Goal: Task Accomplishment & Management: Use online tool/utility

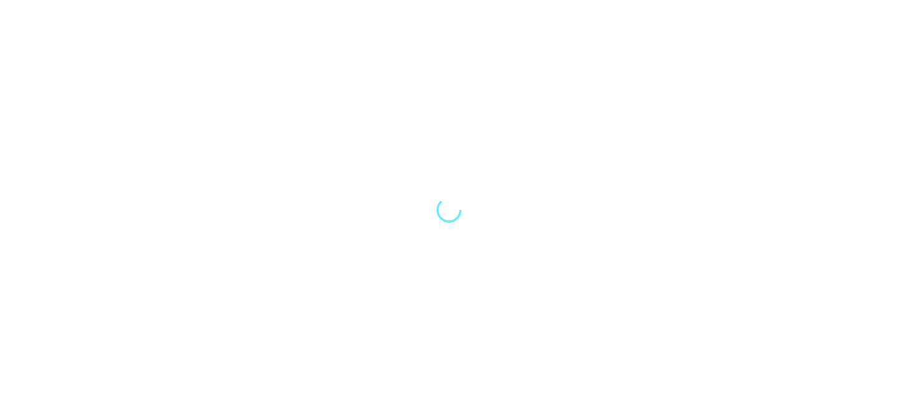
select select "Song"
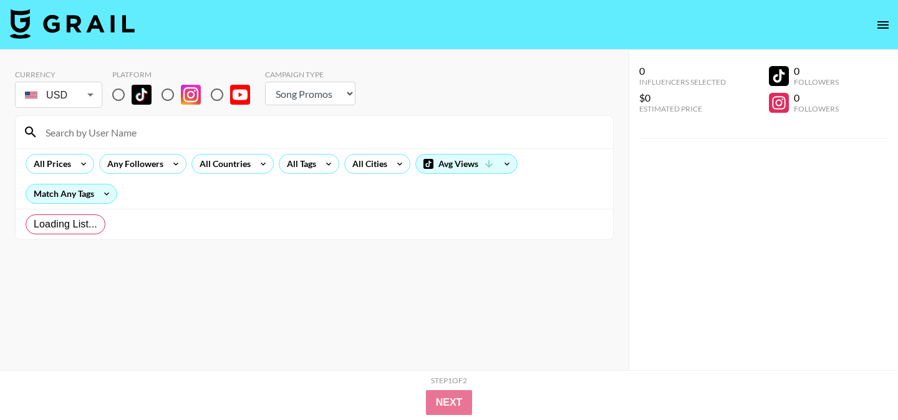
click at [117, 98] on input "radio" at bounding box center [118, 95] width 26 height 26
radio input "true"
click at [299, 159] on div "All Tags" at bounding box center [298, 164] width 39 height 19
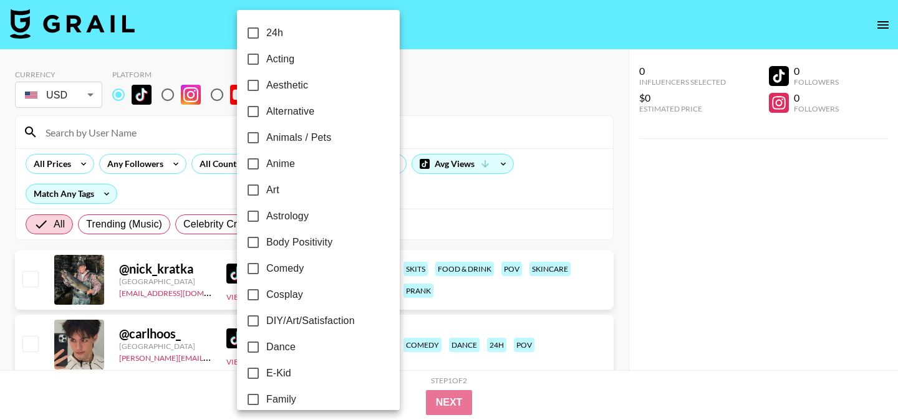
checkbox input "true"
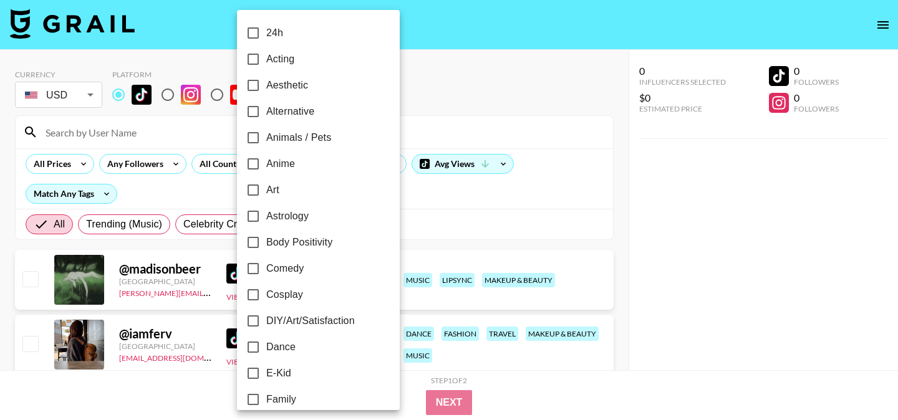
click at [458, 237] on div at bounding box center [449, 210] width 898 height 420
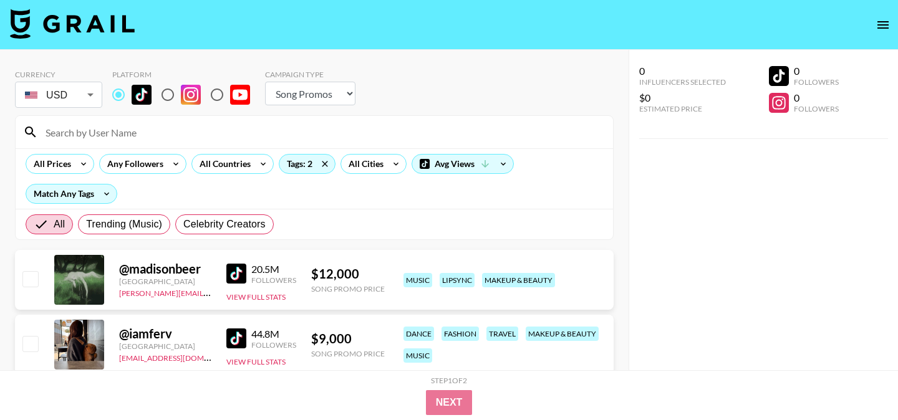
click at [71, 80] on div at bounding box center [449, 210] width 898 height 420
click at [62, 82] on div at bounding box center [449, 210] width 898 height 420
drag, startPoint x: 151, startPoint y: 122, endPoint x: 84, endPoint y: 82, distance: 78.1
click at [151, 122] on div at bounding box center [449, 210] width 898 height 420
drag, startPoint x: 84, startPoint y: 81, endPoint x: 56, endPoint y: 164, distance: 87.8
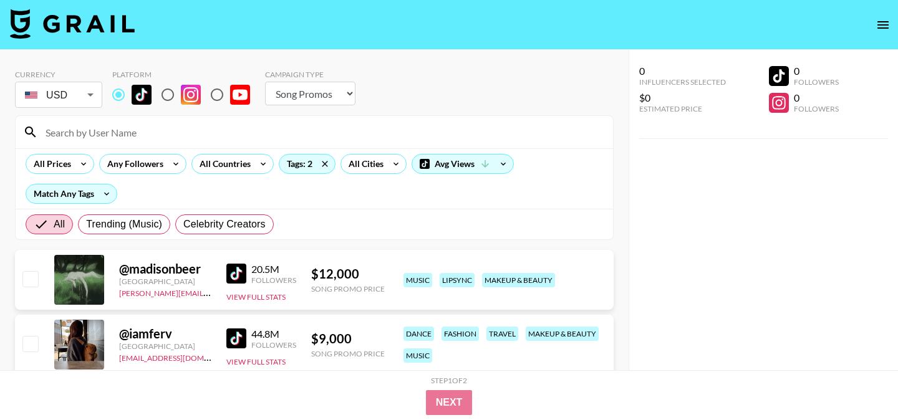
click at [84, 81] on div at bounding box center [449, 210] width 898 height 420
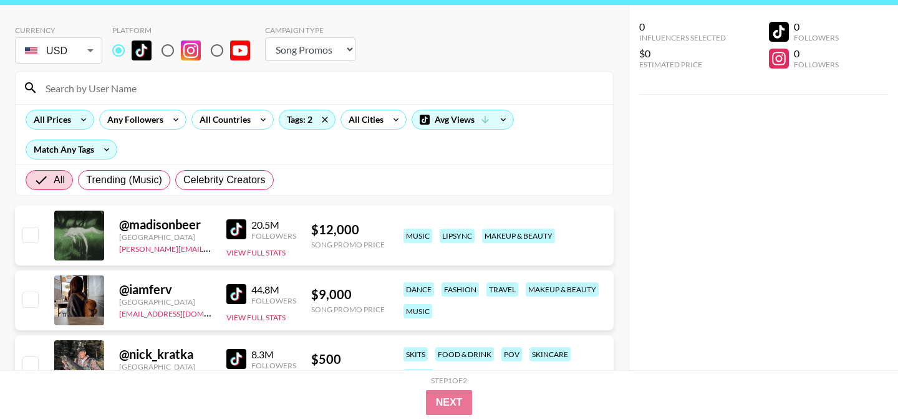
click at [75, 119] on icon at bounding box center [84, 119] width 20 height 19
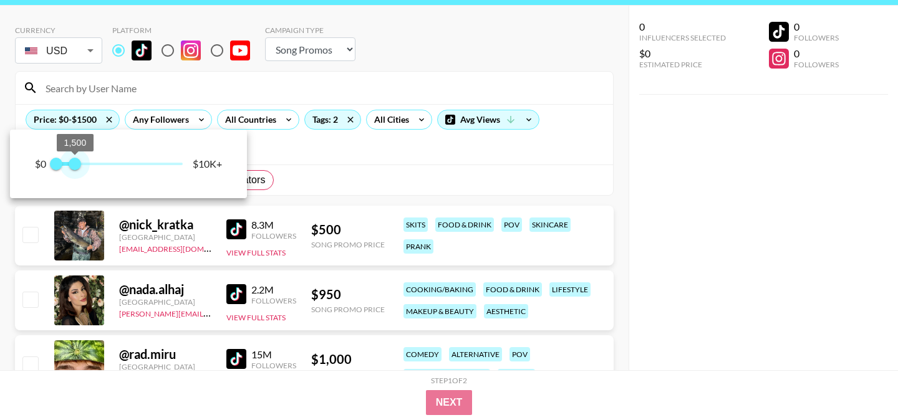
type input "1250"
drag, startPoint x: 178, startPoint y: 164, endPoint x: 72, endPoint y: 160, distance: 105.5
click at [72, 160] on span "1,250" at bounding box center [72, 164] width 12 height 12
click at [345, 172] on div at bounding box center [449, 210] width 898 height 420
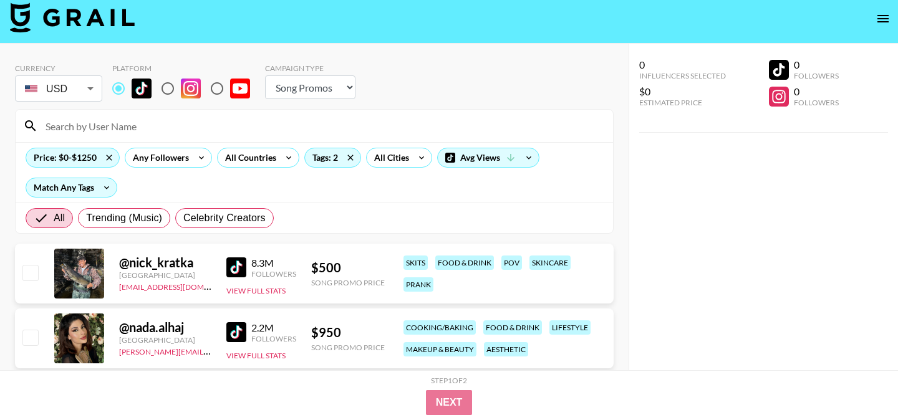
scroll to position [0, 0]
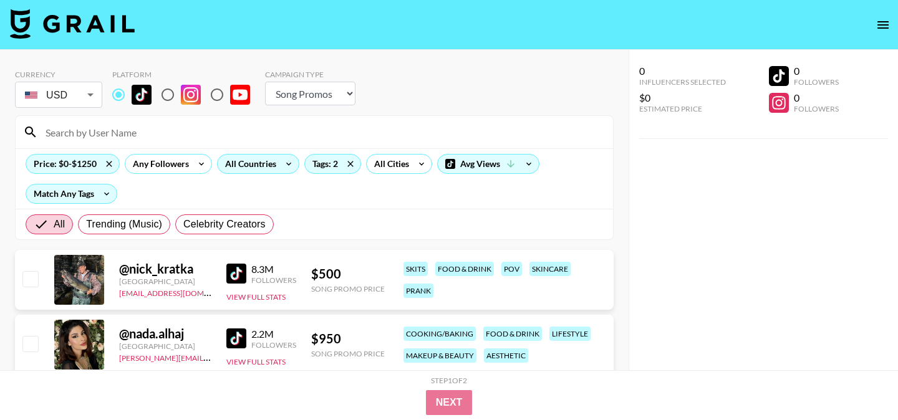
click at [244, 155] on div "All Countries" at bounding box center [248, 164] width 61 height 19
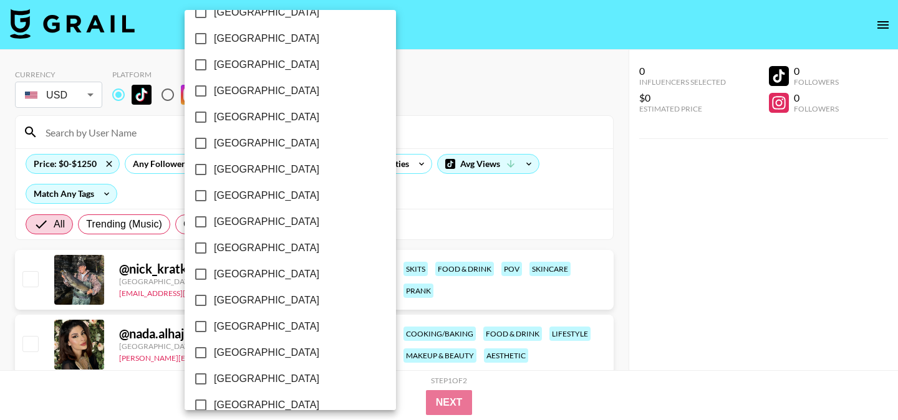
scroll to position [1034, 0]
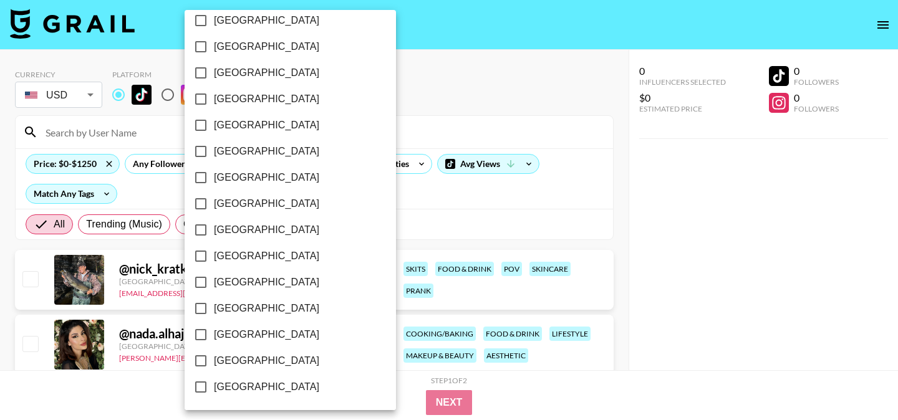
click at [217, 357] on span "[GEOGRAPHIC_DATA]" at bounding box center [266, 361] width 105 height 15
click at [214, 357] on input "[GEOGRAPHIC_DATA]" at bounding box center [201, 361] width 26 height 26
checkbox input "true"
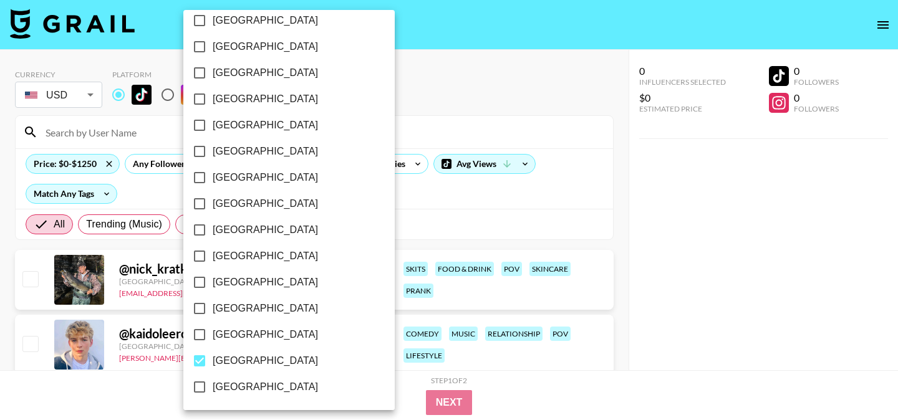
click at [381, 210] on div at bounding box center [449, 210] width 898 height 420
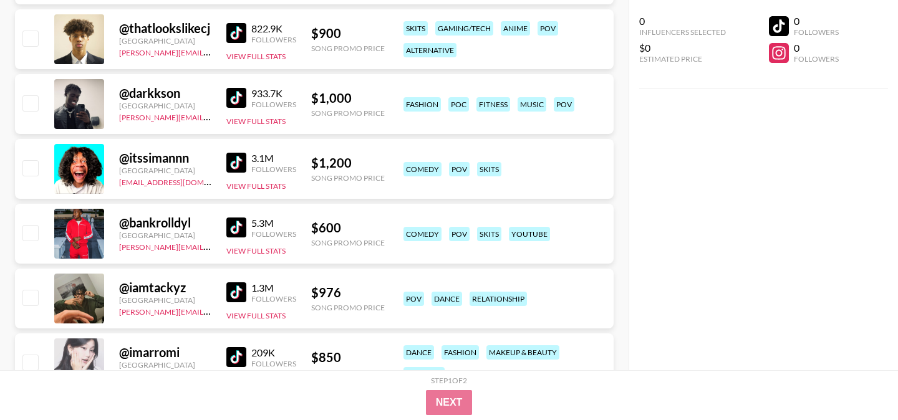
scroll to position [0, 0]
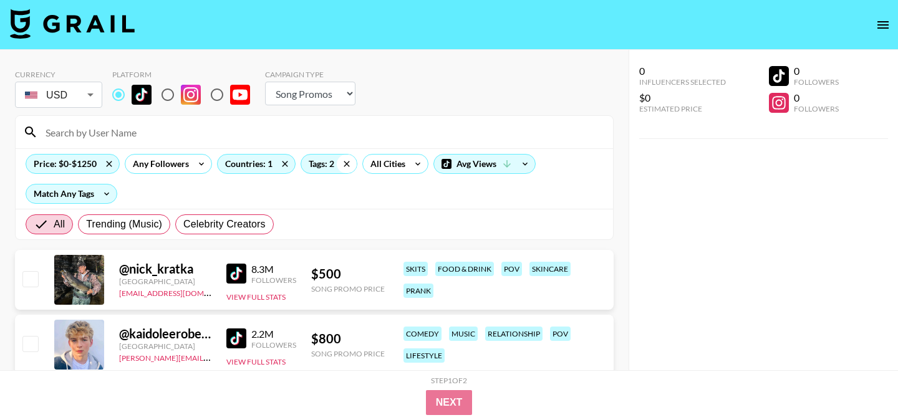
click at [343, 164] on icon at bounding box center [347, 164] width 20 height 19
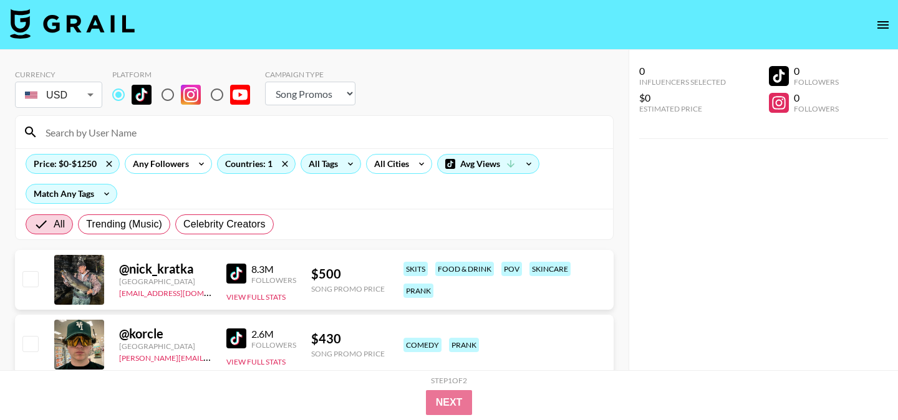
click at [347, 162] on icon at bounding box center [351, 164] width 20 height 19
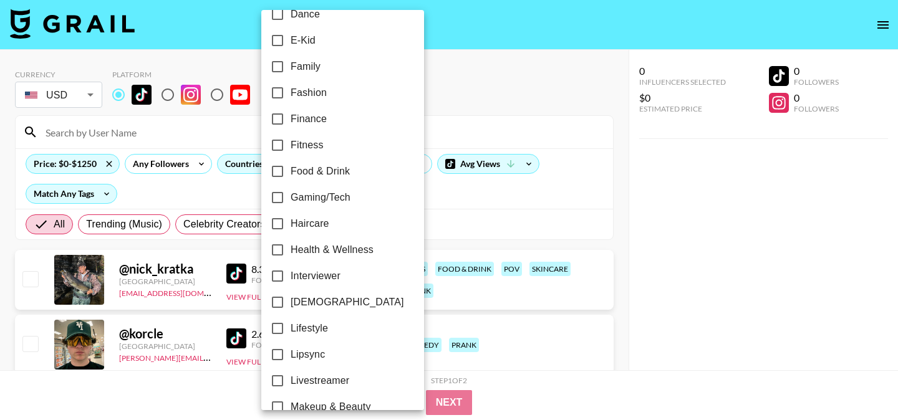
scroll to position [772, 0]
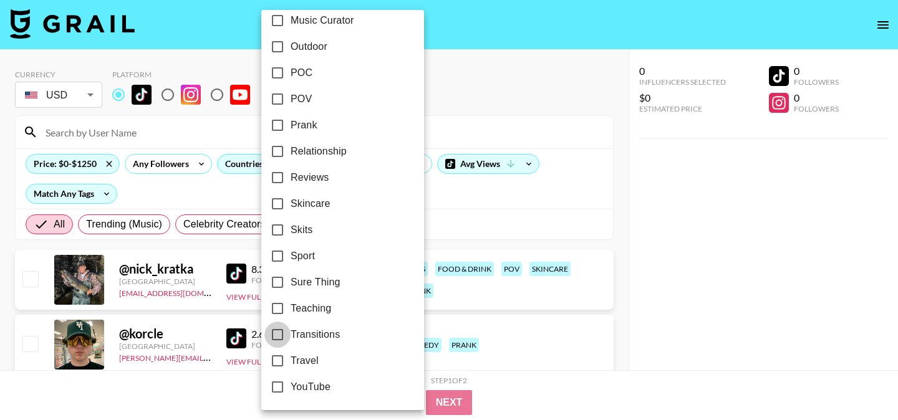
click at [278, 328] on input "Transitions" at bounding box center [278, 335] width 26 height 26
checkbox input "true"
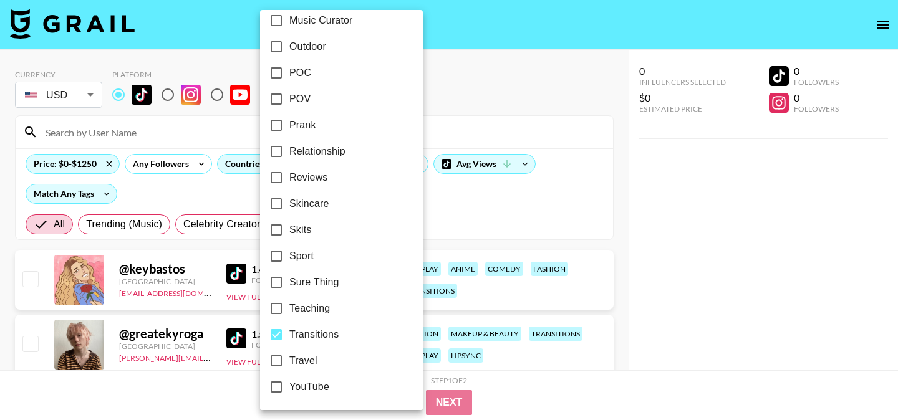
scroll to position [752, 0]
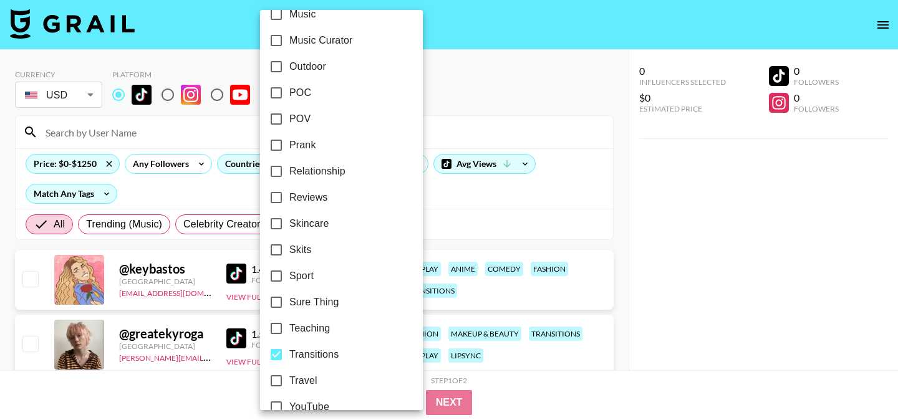
click at [273, 225] on input "Skincare" at bounding box center [276, 224] width 26 height 26
checkbox input "true"
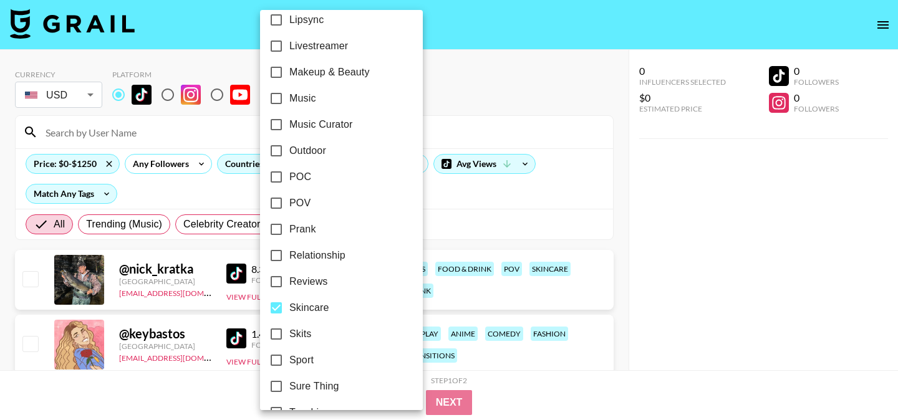
scroll to position [649, 0]
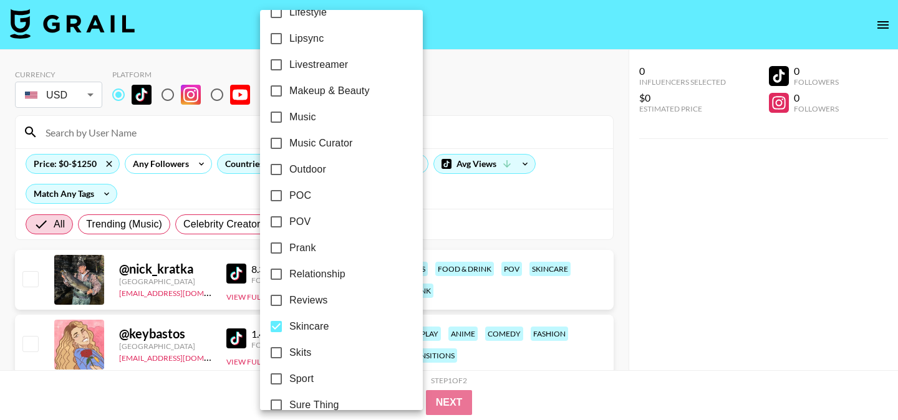
click at [279, 92] on input "Makeup & Beauty" at bounding box center [276, 91] width 26 height 26
checkbox input "true"
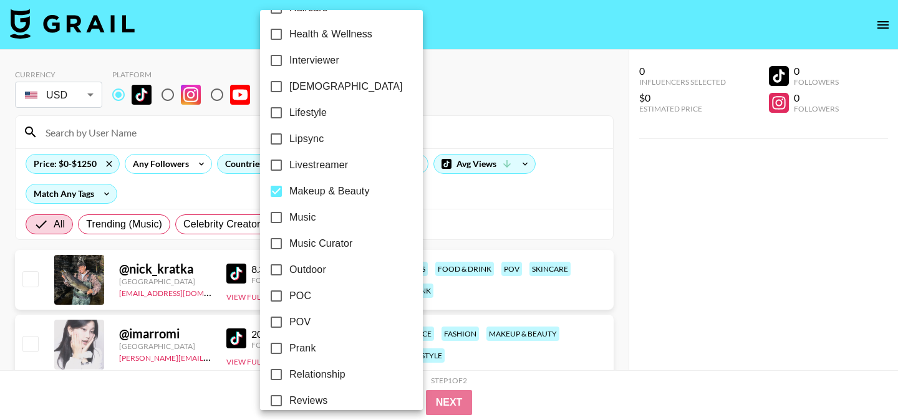
scroll to position [547, 0]
click at [278, 112] on input "Lifestyle" at bounding box center [276, 115] width 26 height 26
checkbox input "true"
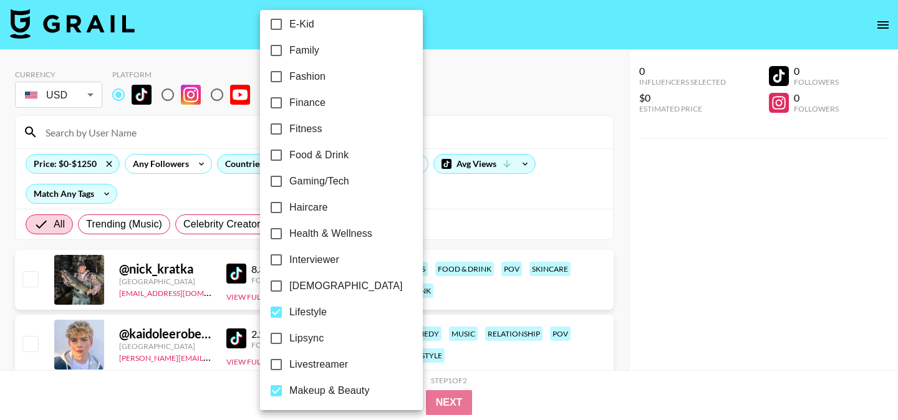
scroll to position [350, 0]
click at [276, 206] on input "Haircare" at bounding box center [276, 207] width 26 height 26
checkbox input "true"
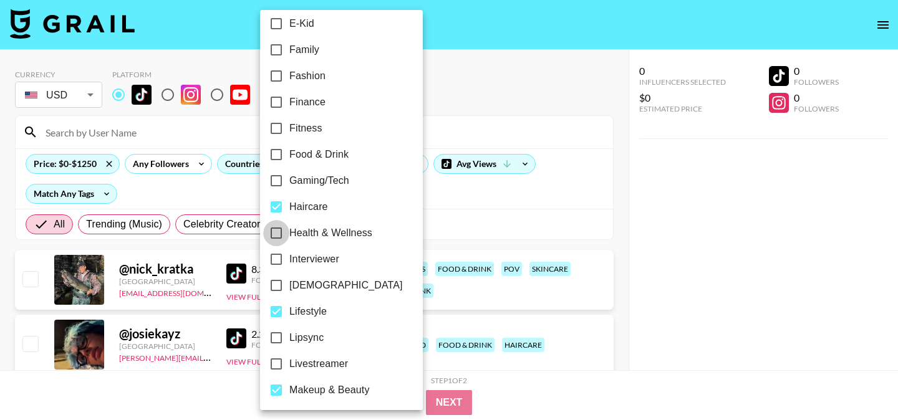
click at [276, 231] on input "Health & Wellness" at bounding box center [276, 233] width 26 height 26
checkbox input "true"
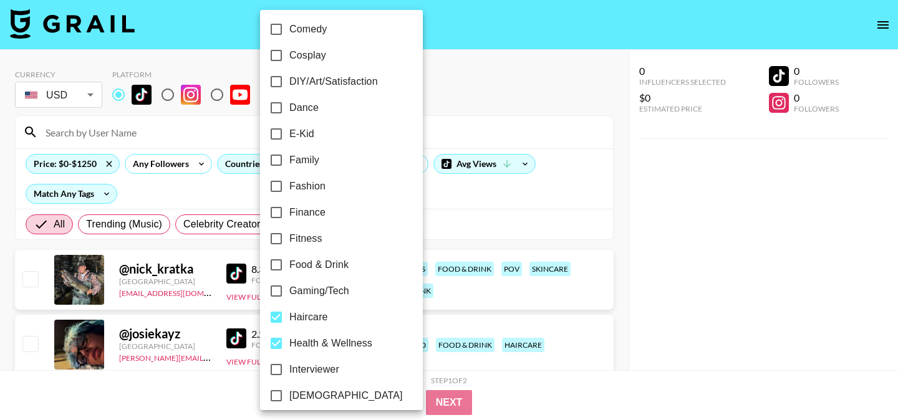
scroll to position [234, 0]
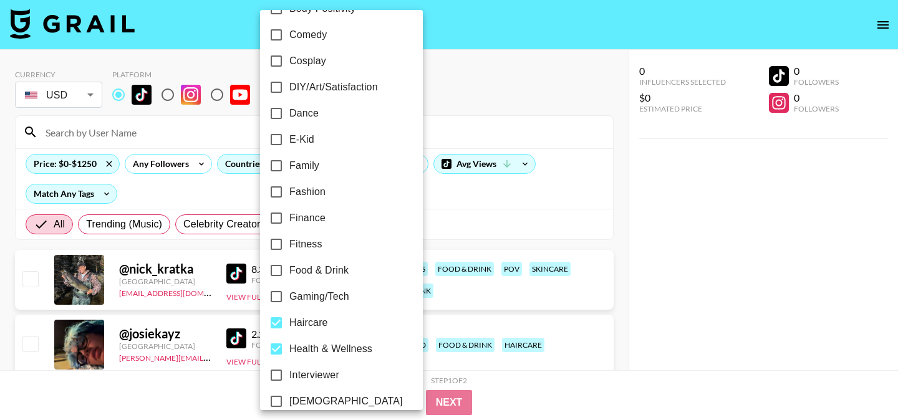
click at [276, 192] on input "Fashion" at bounding box center [276, 192] width 26 height 26
checkbox input "true"
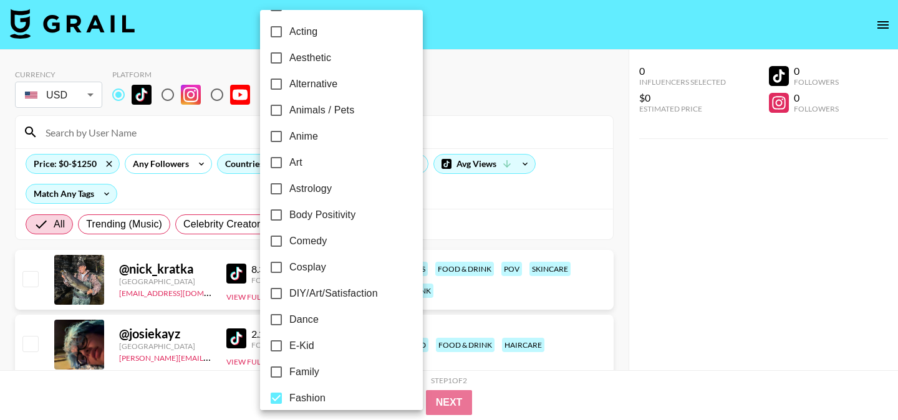
scroll to position [0, 0]
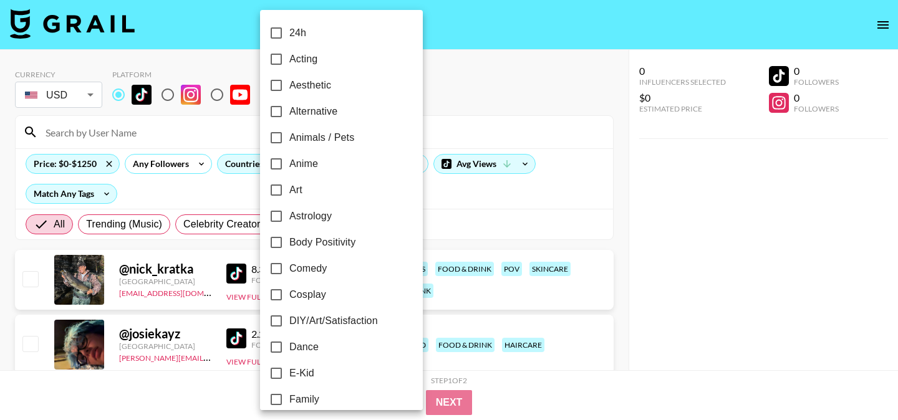
click at [436, 98] on div at bounding box center [449, 210] width 898 height 420
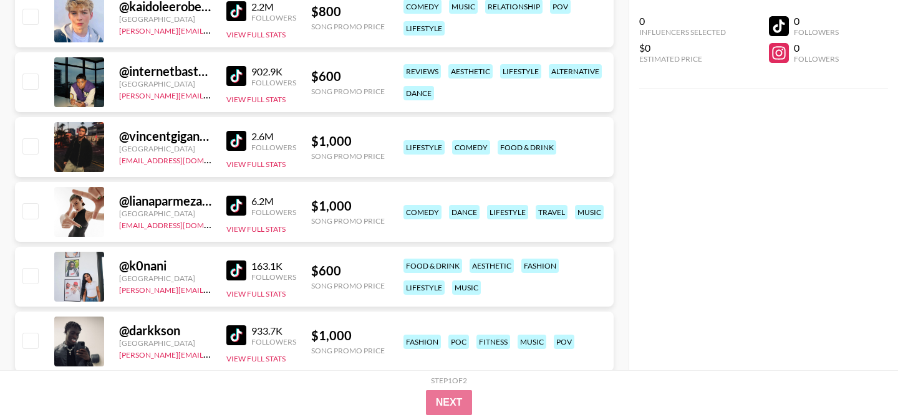
scroll to position [397, 0]
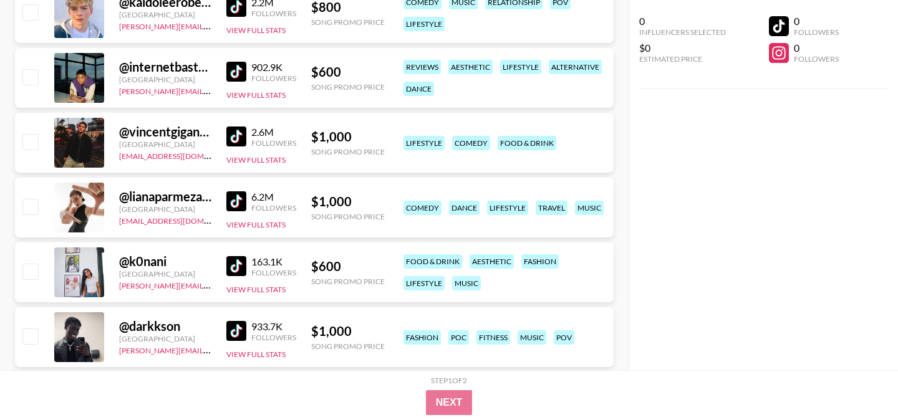
click at [237, 269] on img at bounding box center [236, 266] width 20 height 20
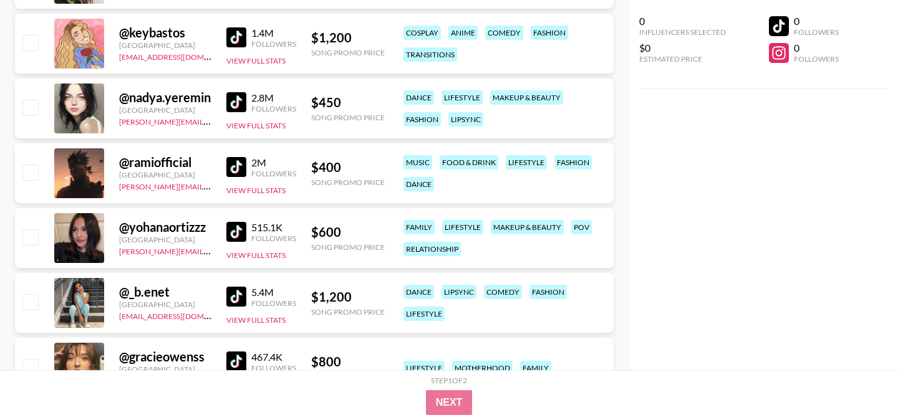
scroll to position [1016, 0]
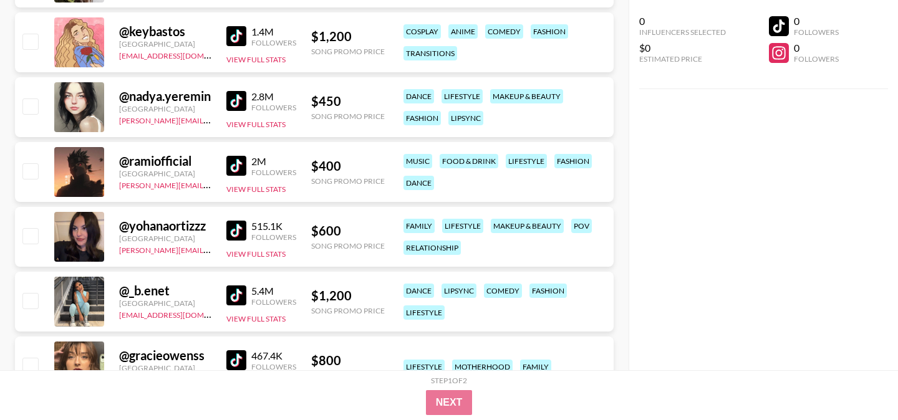
click at [243, 228] on img at bounding box center [236, 231] width 20 height 20
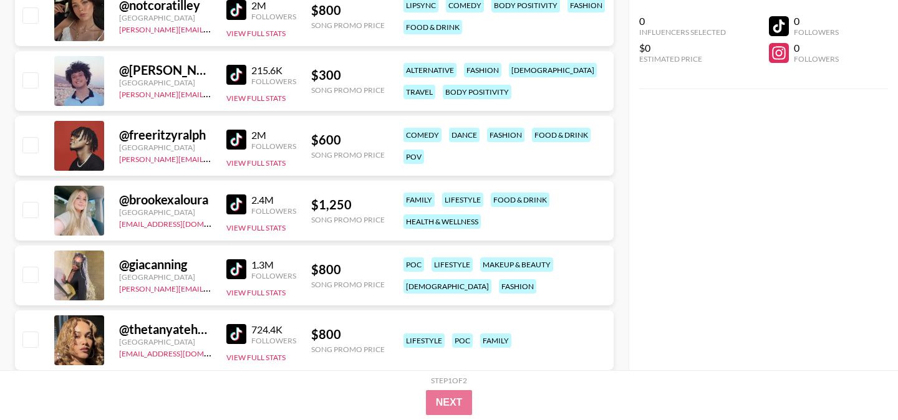
scroll to position [1696, 0]
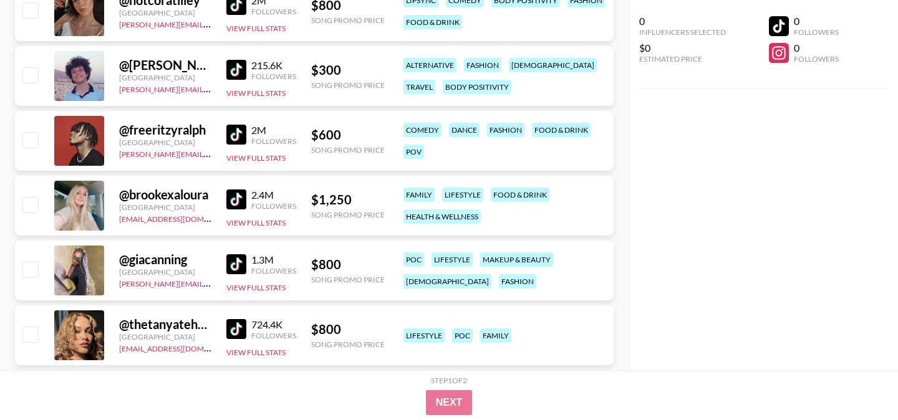
click at [238, 192] on img at bounding box center [236, 200] width 20 height 20
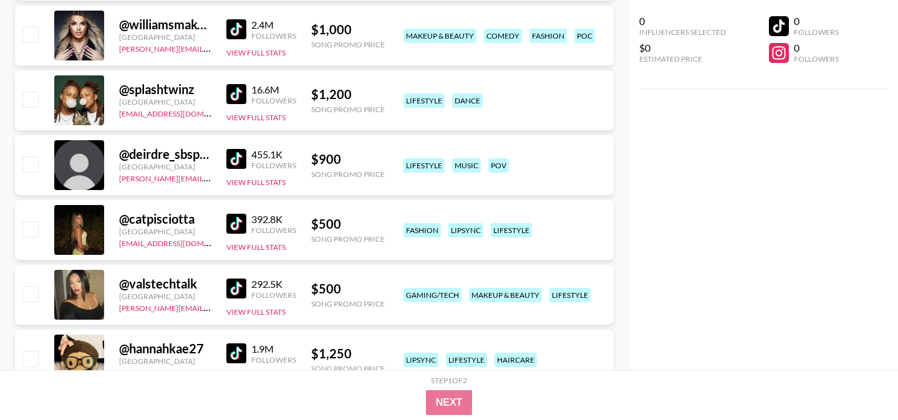
scroll to position [2139, 0]
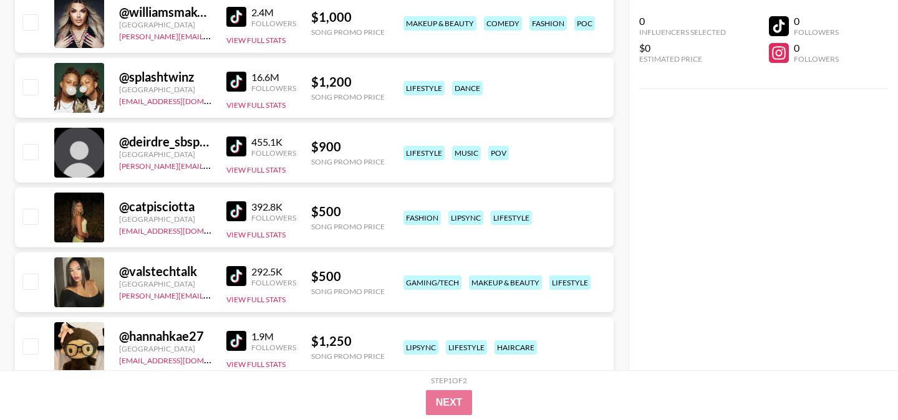
click at [233, 215] on img at bounding box center [236, 212] width 20 height 20
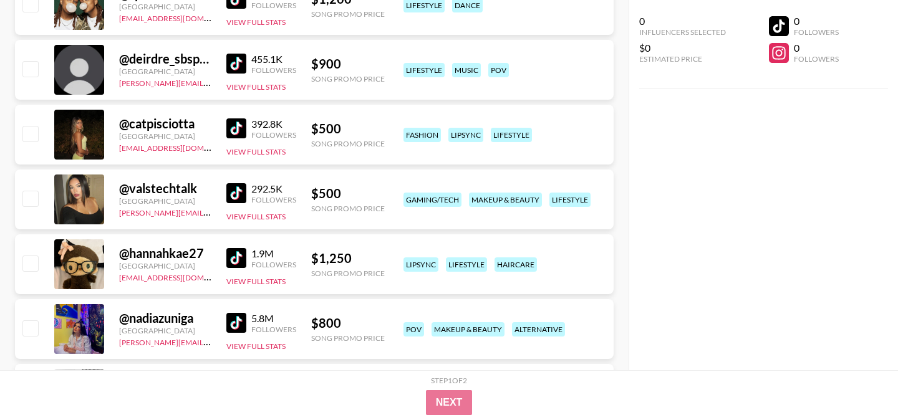
scroll to position [2232, 0]
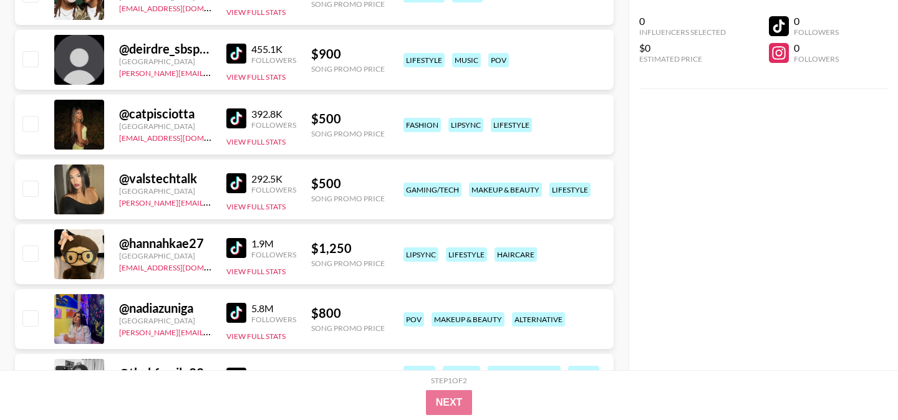
click at [240, 183] on img at bounding box center [236, 183] width 20 height 20
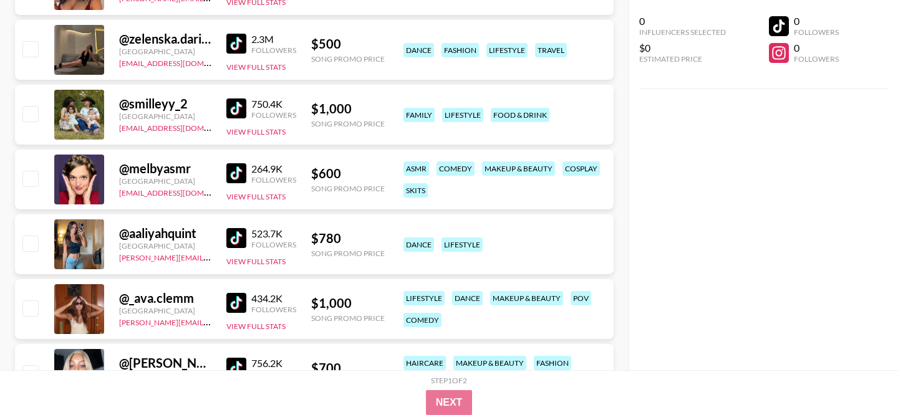
scroll to position [2980, 0]
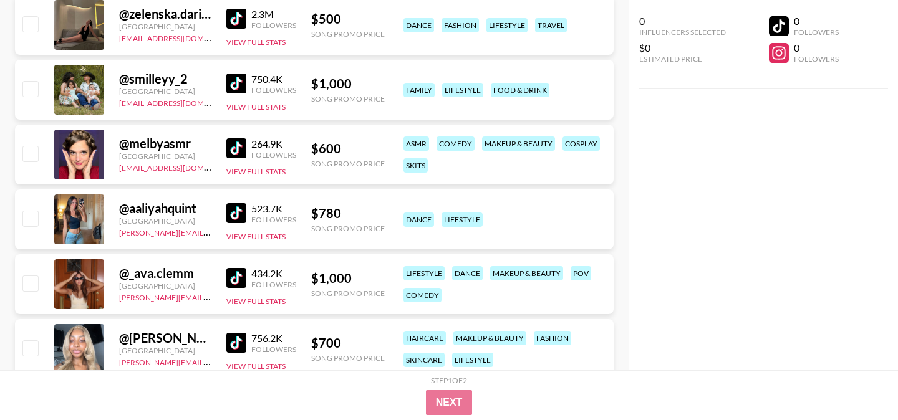
click at [233, 216] on img at bounding box center [236, 213] width 20 height 20
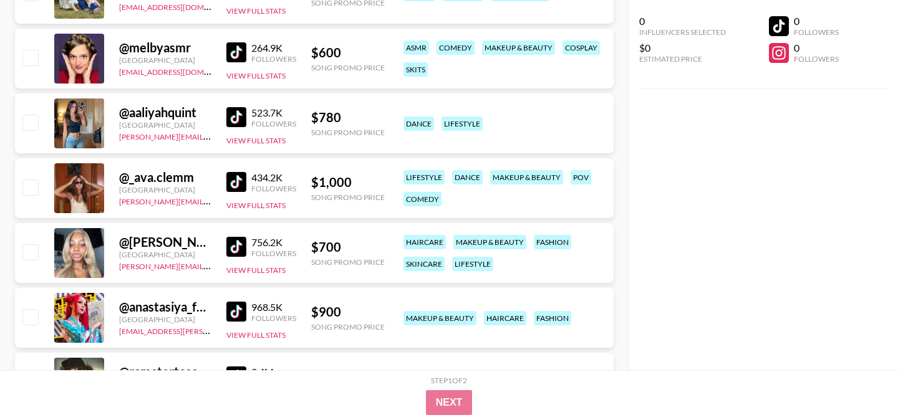
scroll to position [3086, 0]
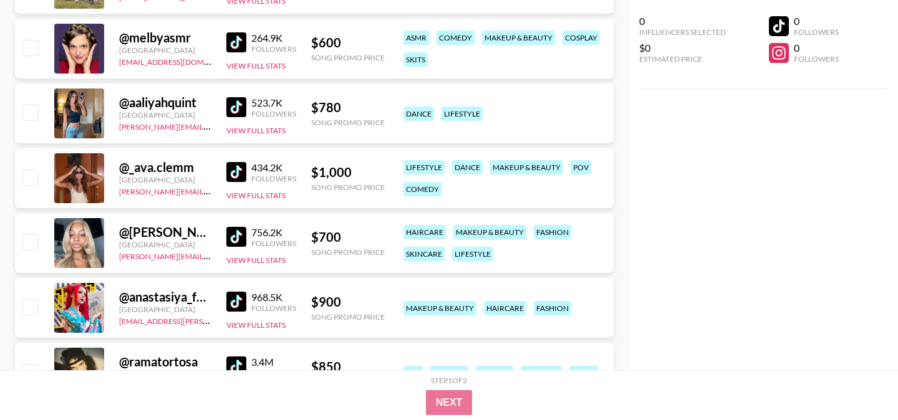
click at [243, 179] on img at bounding box center [236, 172] width 20 height 20
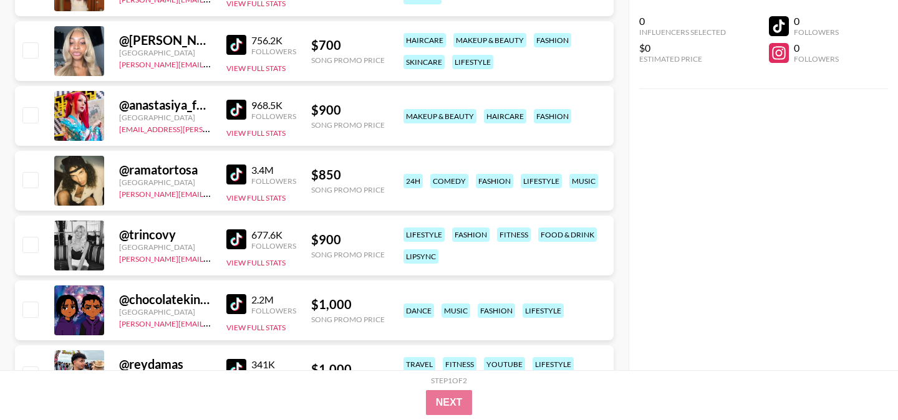
scroll to position [3297, 0]
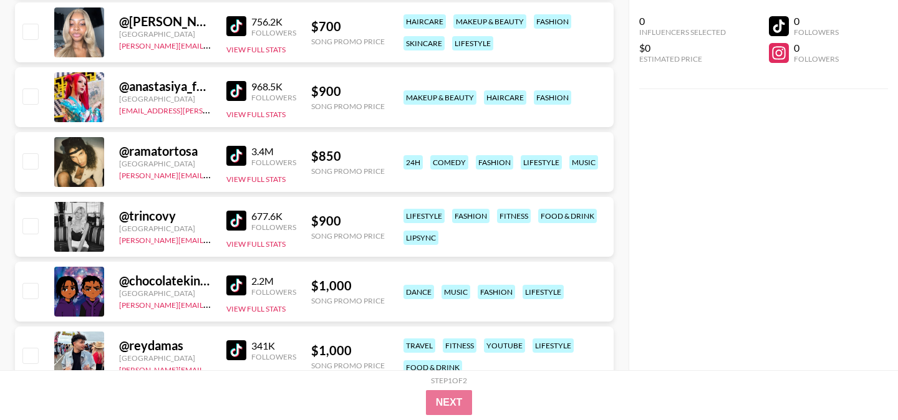
click at [231, 219] on img at bounding box center [236, 221] width 20 height 20
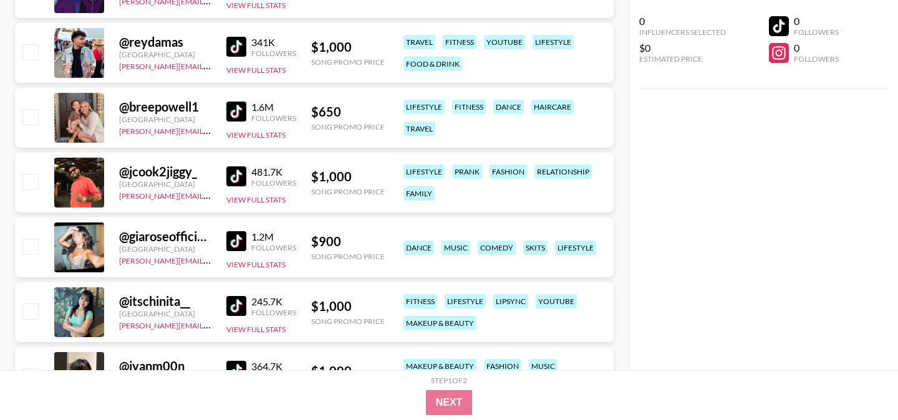
scroll to position [3605, 0]
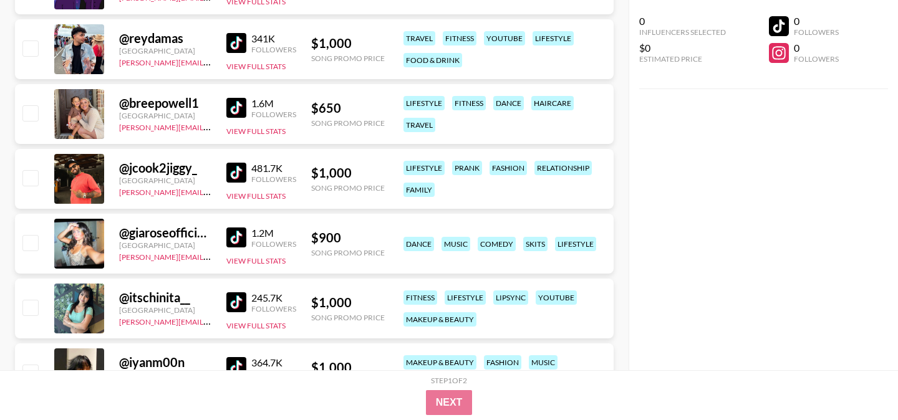
click at [235, 233] on img at bounding box center [236, 238] width 20 height 20
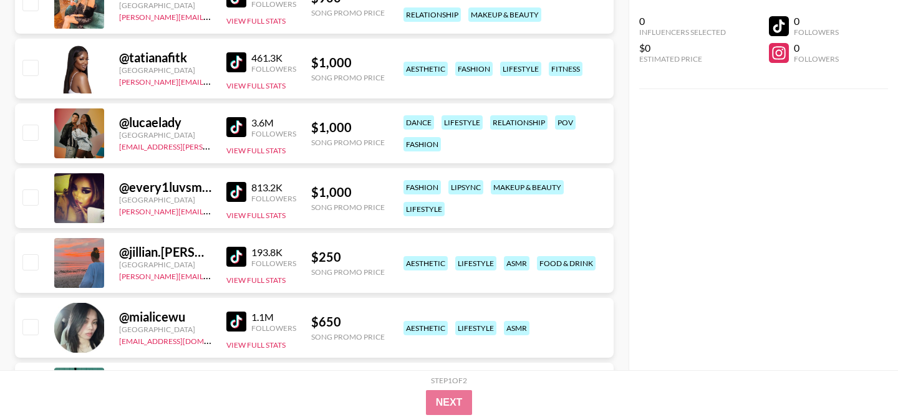
scroll to position [4233, 0]
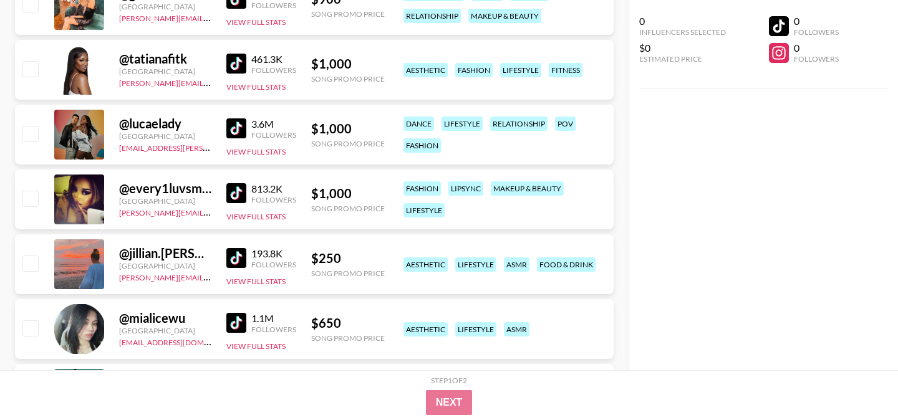
click at [242, 194] on img at bounding box center [236, 193] width 20 height 20
